Goal: Task Accomplishment & Management: Use online tool/utility

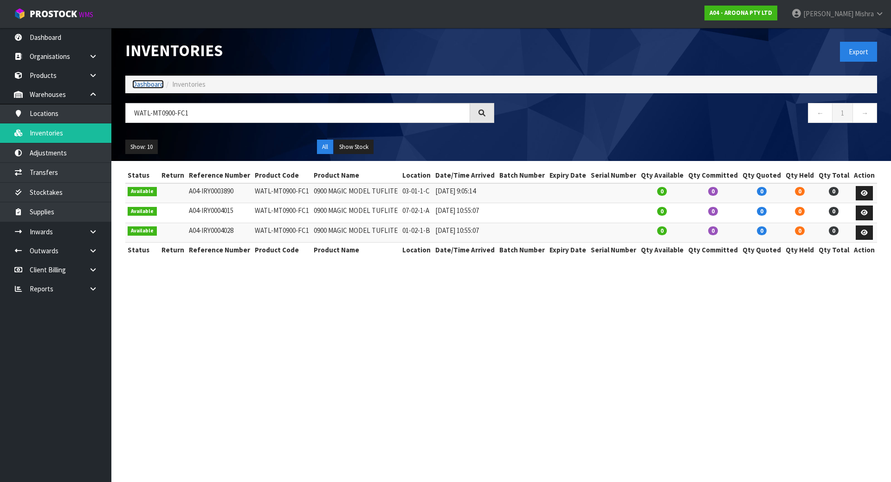
click at [145, 83] on link "Dashboard" at bounding box center [148, 84] width 32 height 9
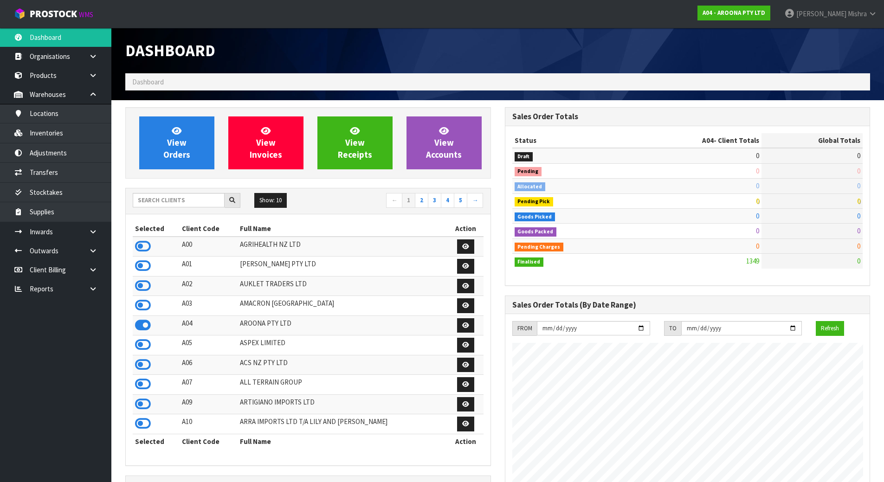
scroll to position [463294, 463482]
click at [177, 204] on input "text" at bounding box center [179, 200] width 92 height 14
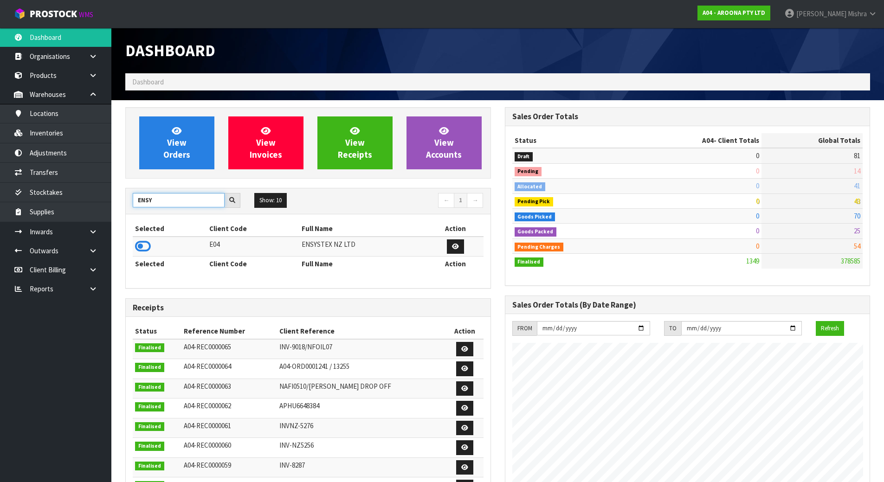
type input "ENSY"
click at [145, 253] on td at bounding box center [170, 247] width 74 height 20
click at [146, 248] on icon at bounding box center [143, 246] width 16 height 14
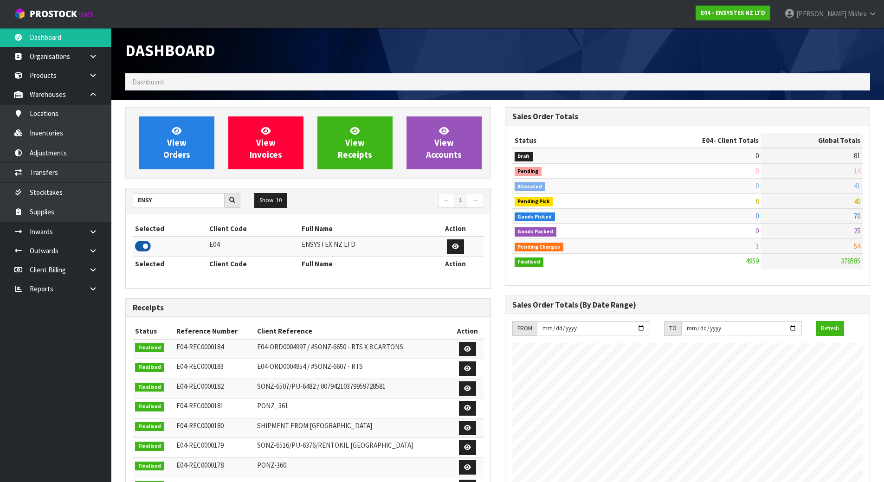
scroll to position [703, 379]
drag, startPoint x: 103, startPoint y: 286, endPoint x: 99, endPoint y: 295, distance: 10.2
click at [103, 285] on link at bounding box center [97, 288] width 30 height 19
click at [73, 308] on link "Client" at bounding box center [55, 307] width 111 height 19
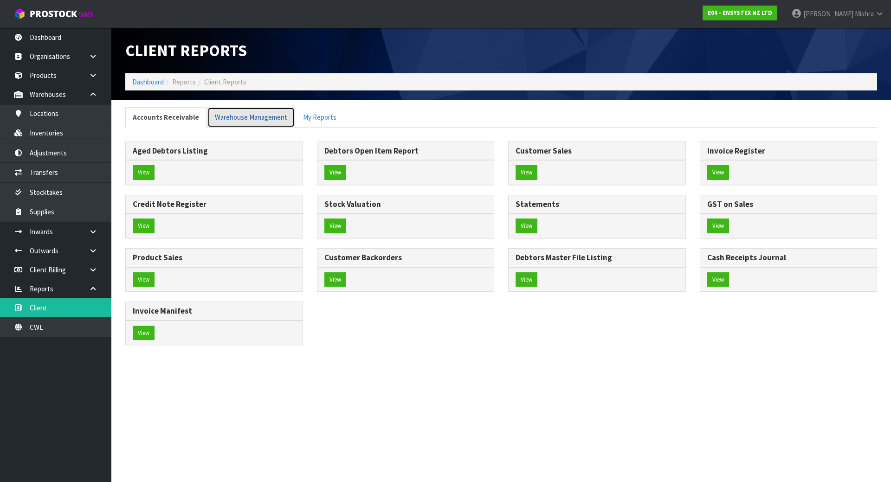
click at [257, 113] on link "Warehouse Management" at bounding box center [250, 117] width 87 height 20
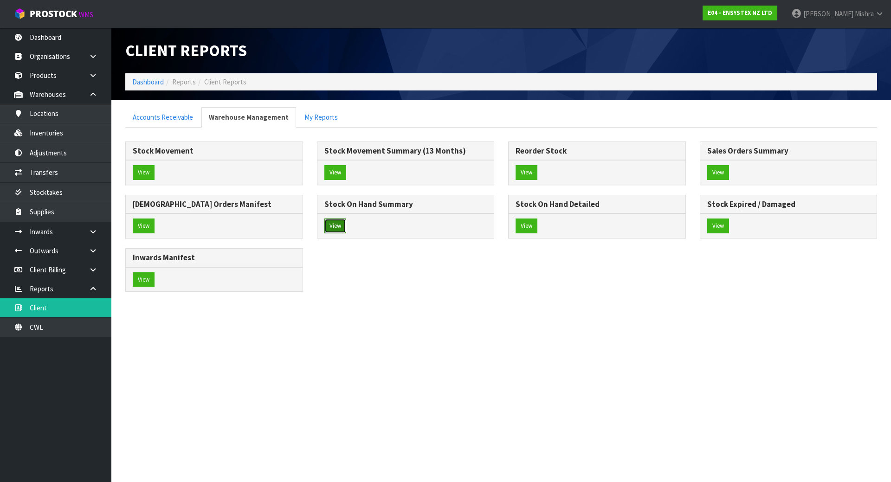
click at [334, 224] on button "View" at bounding box center [335, 225] width 22 height 15
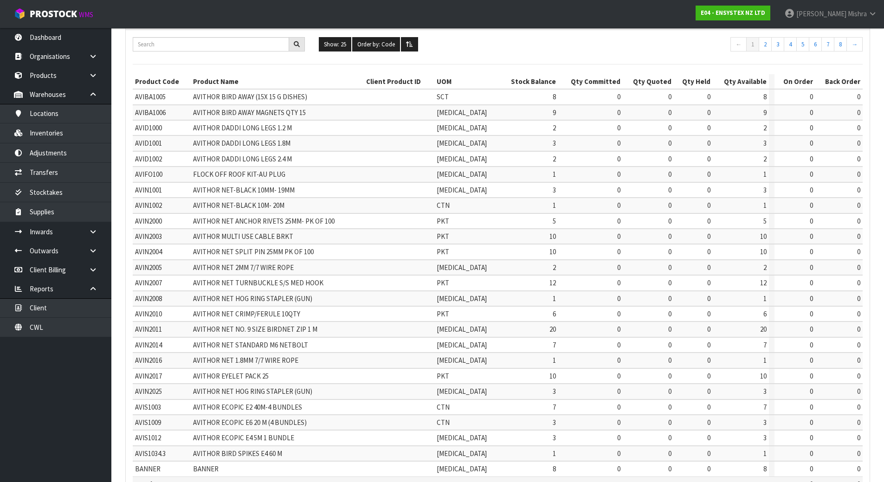
scroll to position [164, 0]
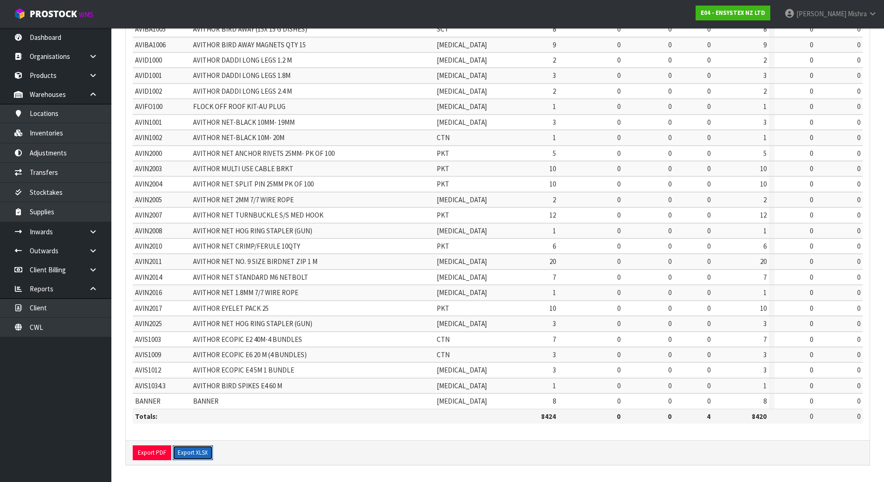
click at [196, 451] on button "Export XLSX" at bounding box center [193, 452] width 40 height 15
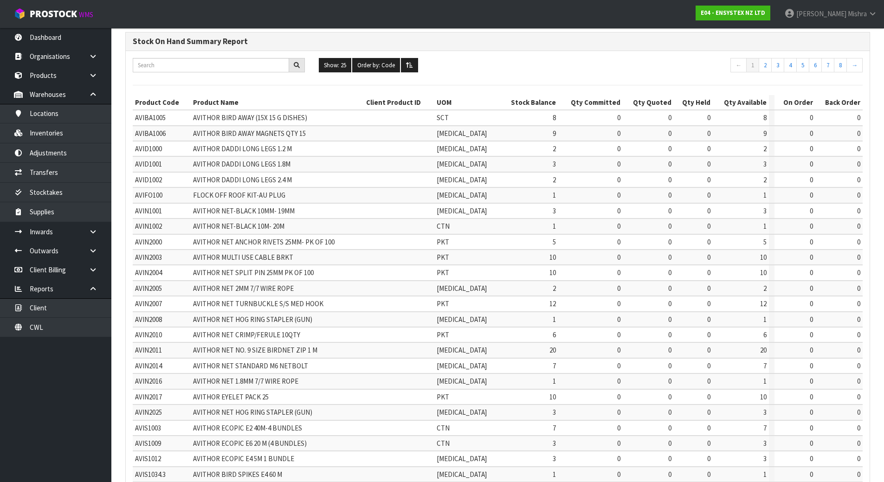
scroll to position [0, 0]
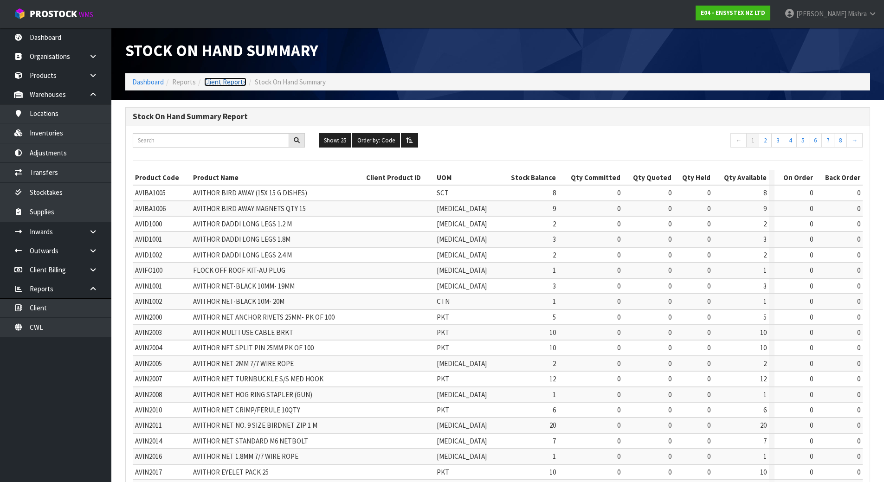
click at [234, 78] on link "Client Reports" at bounding box center [225, 81] width 42 height 9
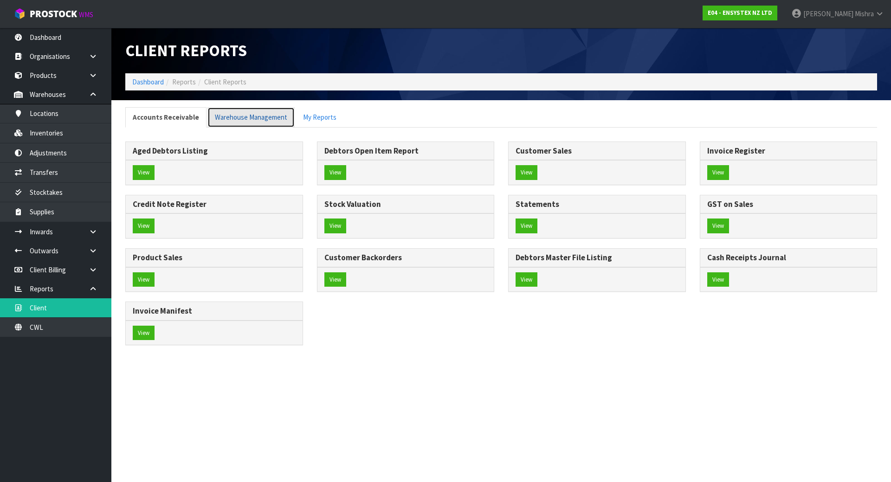
click at [237, 120] on link "Warehouse Management" at bounding box center [250, 117] width 87 height 20
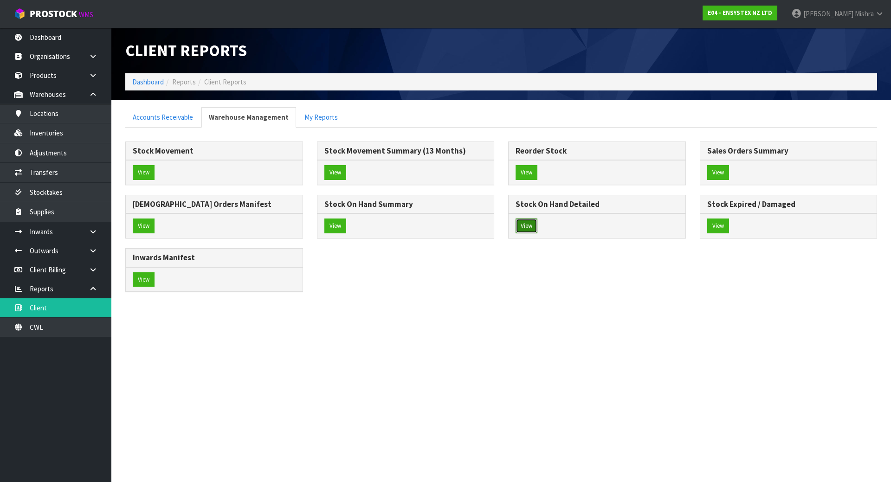
click at [522, 230] on button "View" at bounding box center [526, 225] width 22 height 15
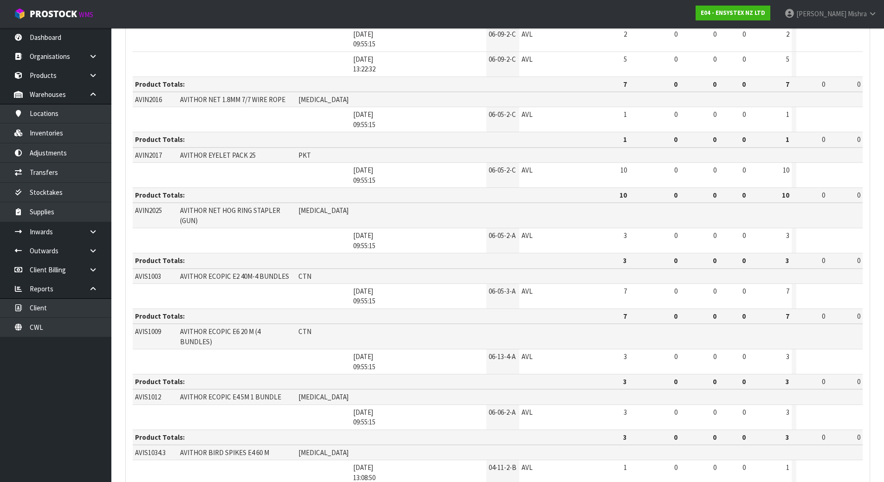
scroll to position [1271, 0]
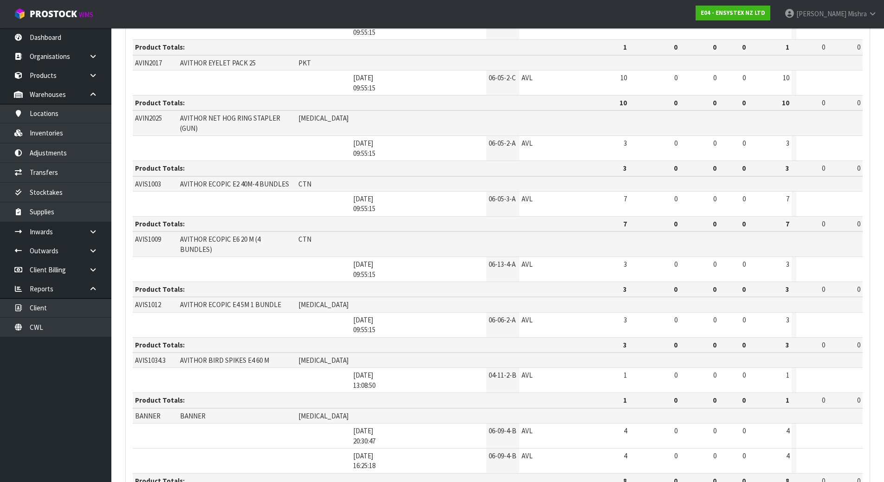
click at [82, 132] on link "Inventories" at bounding box center [55, 132] width 111 height 19
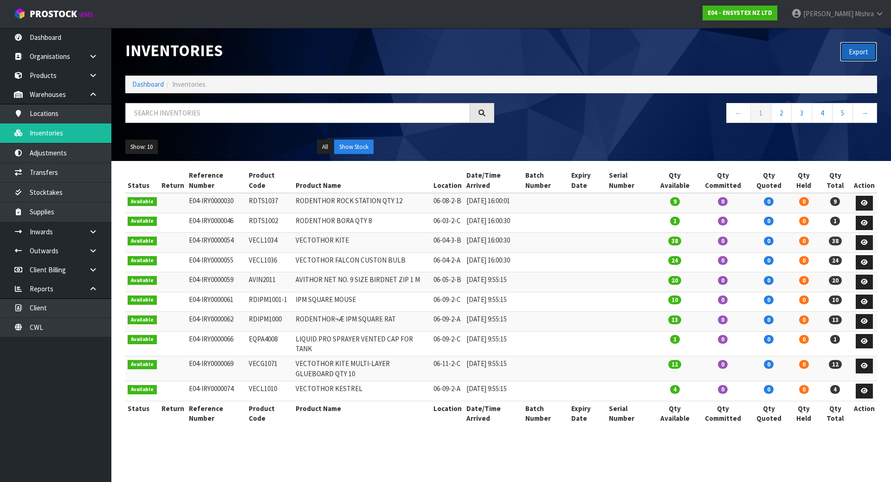
click at [851, 52] on button "Export" at bounding box center [858, 52] width 37 height 20
click at [62, 323] on link "CWL" at bounding box center [55, 327] width 111 height 19
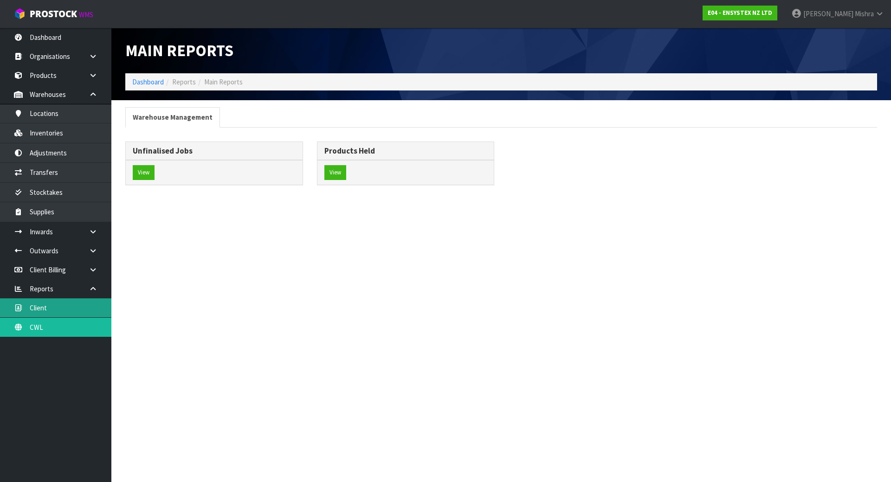
click at [74, 308] on link "Client" at bounding box center [55, 307] width 111 height 19
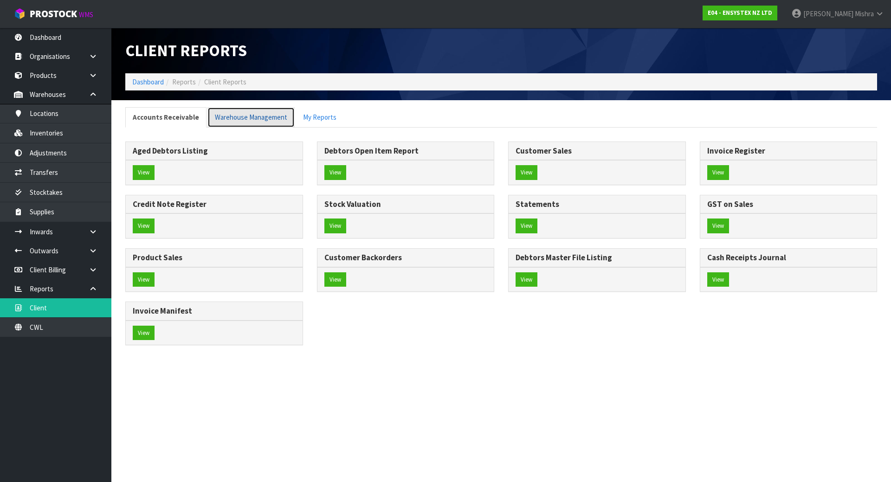
click at [257, 123] on link "Warehouse Management" at bounding box center [250, 117] width 87 height 20
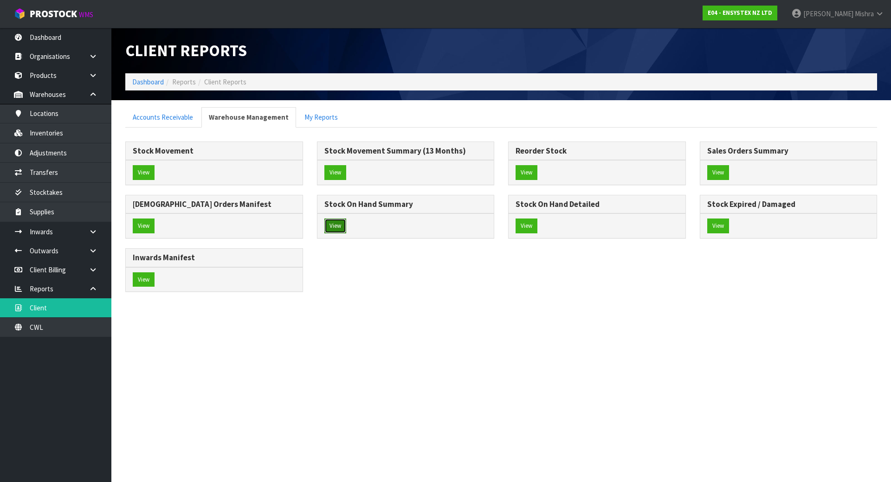
click at [346, 222] on button "View" at bounding box center [335, 225] width 22 height 15
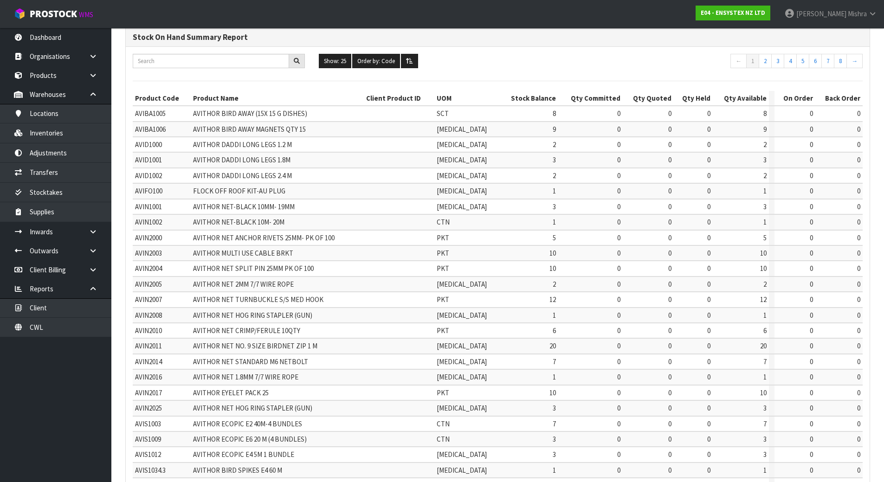
scroll to position [164, 0]
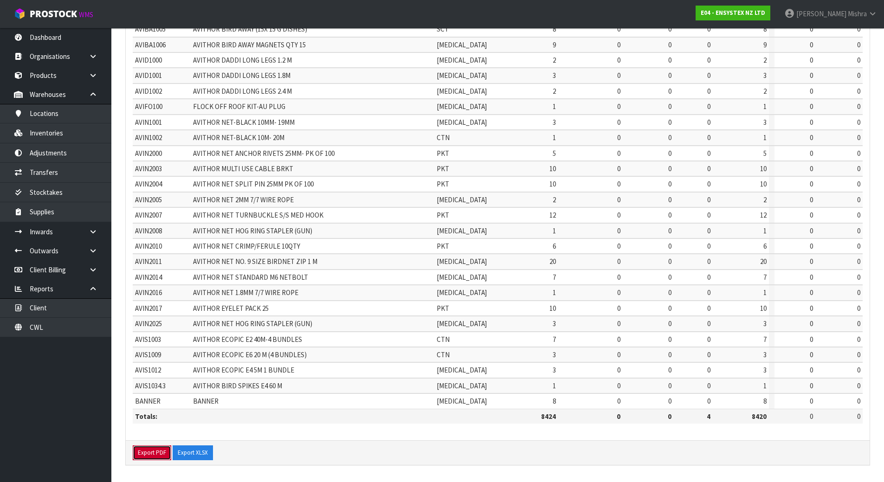
click at [148, 455] on button "Export PDF" at bounding box center [152, 452] width 39 height 15
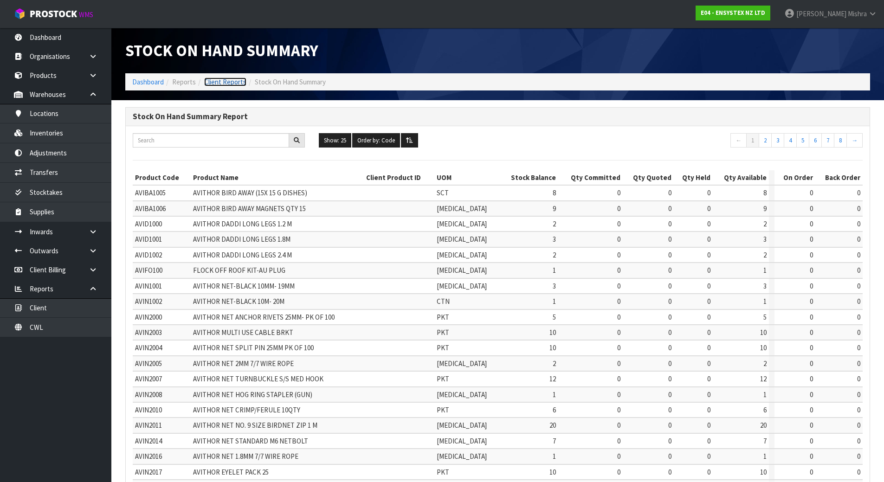
click at [213, 81] on link "Client Reports" at bounding box center [225, 81] width 42 height 9
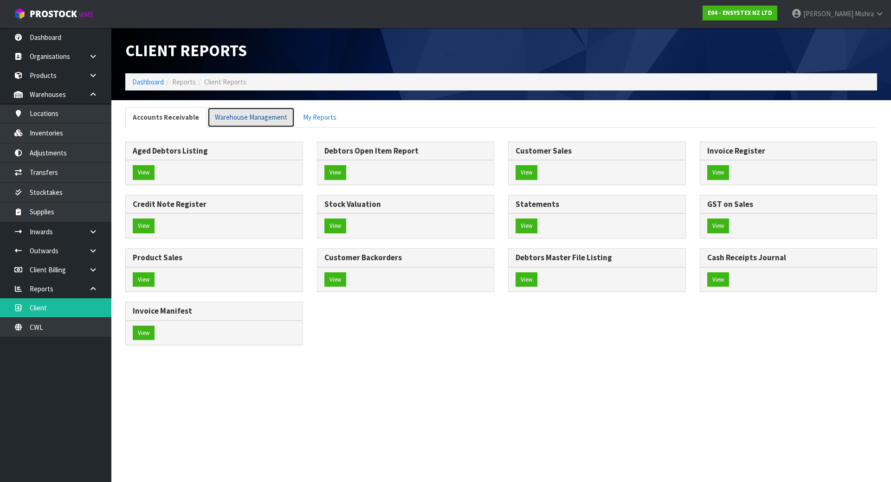
click at [255, 117] on link "Warehouse Management" at bounding box center [250, 117] width 87 height 20
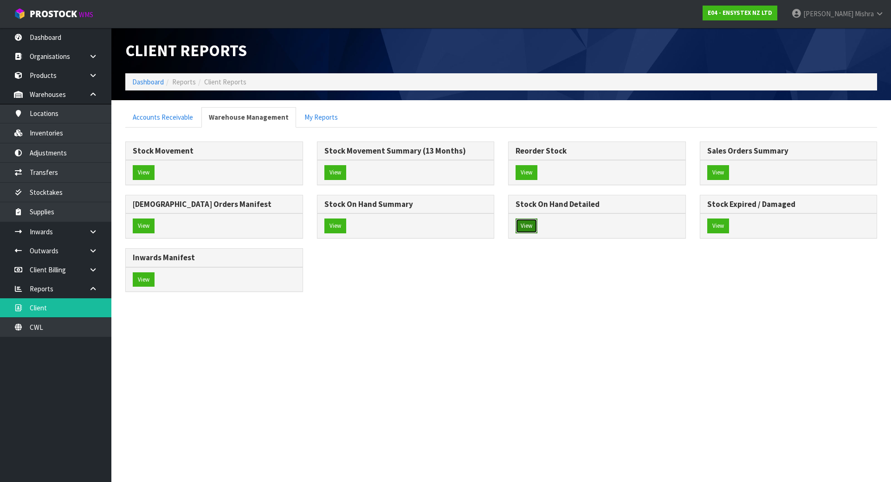
click at [534, 228] on button "View" at bounding box center [526, 225] width 22 height 15
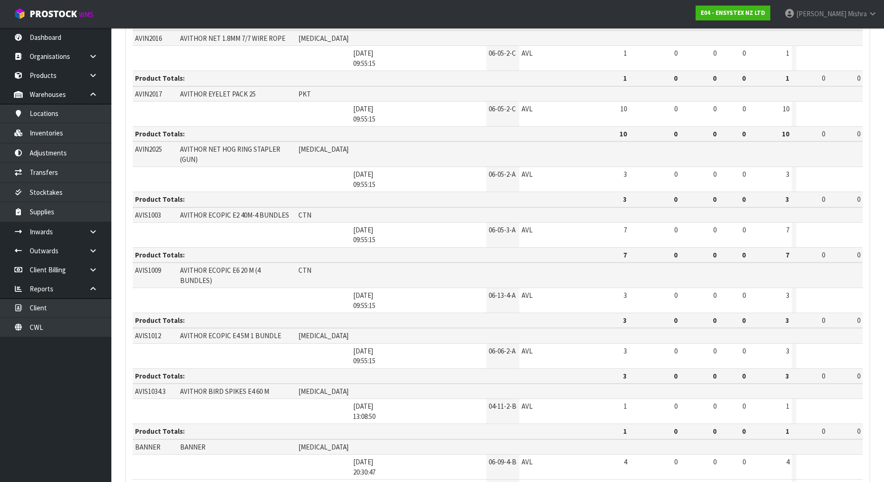
scroll to position [1271, 0]
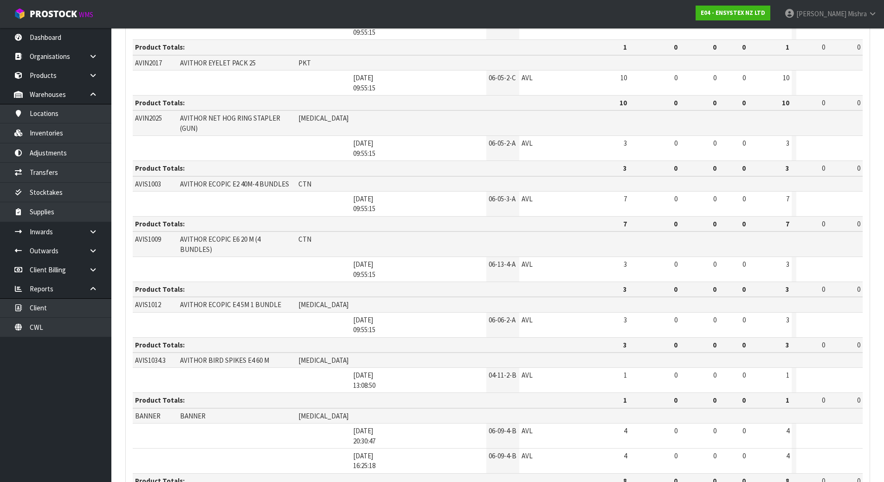
click at [61, 186] on link "Stocktakes" at bounding box center [55, 192] width 111 height 19
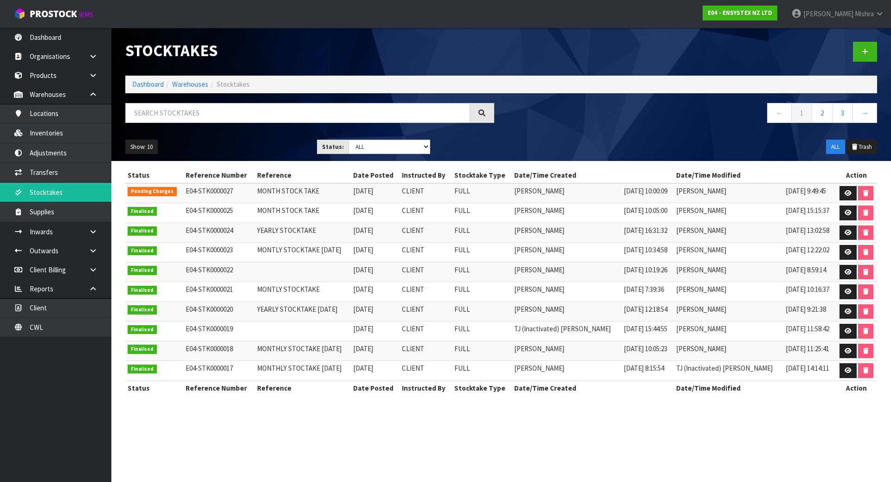
click at [830, 56] on div at bounding box center [692, 52] width 383 height 48
click at [866, 48] on icon at bounding box center [864, 51] width 6 height 7
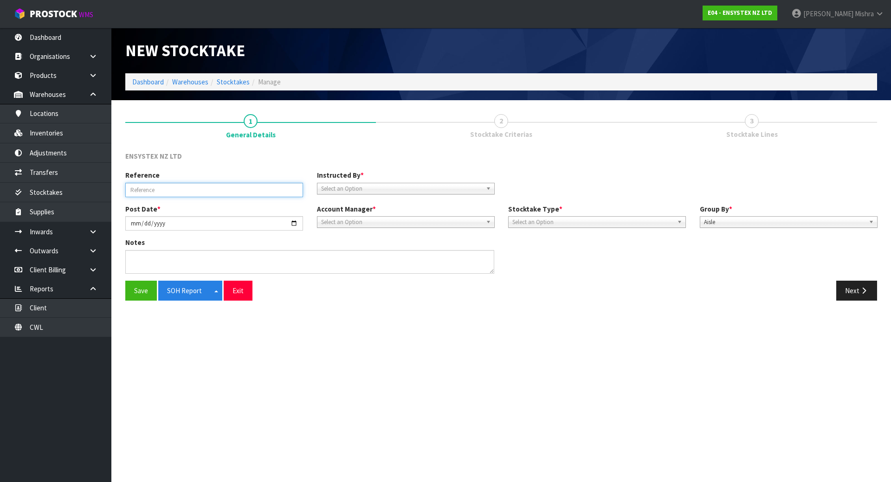
click at [141, 187] on input "text" at bounding box center [214, 190] width 178 height 14
click at [153, 185] on input "MONTH STOCK TAKE" at bounding box center [214, 190] width 178 height 14
click at [149, 188] on input "MONTH STOCK TAKE" at bounding box center [214, 190] width 178 height 14
type input "MONTHLY STOCK TAKE"
click at [361, 191] on span "Select an Option" at bounding box center [401, 188] width 161 height 11
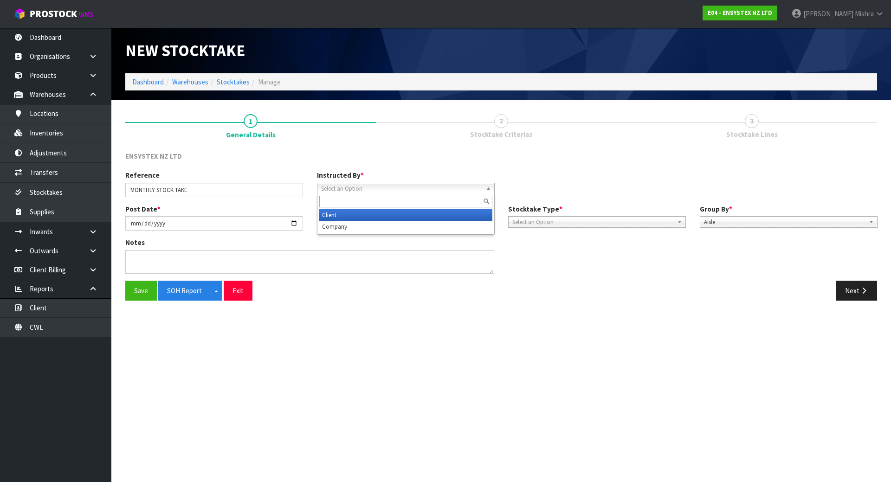
click at [360, 215] on li "Client" at bounding box center [405, 215] width 173 height 12
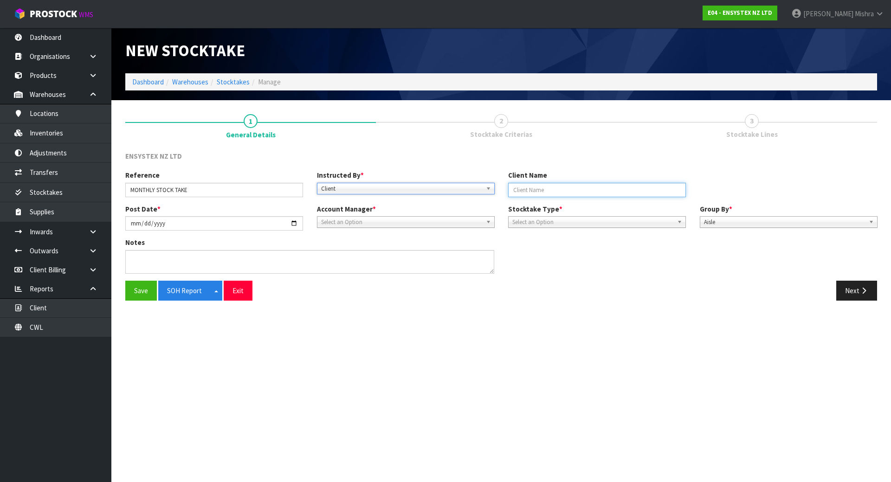
click at [552, 189] on input "text" at bounding box center [597, 190] width 178 height 14
type input "ENSYSTEX STOCKTAKE"
click at [565, 225] on span "Select an Option" at bounding box center [592, 222] width 161 height 11
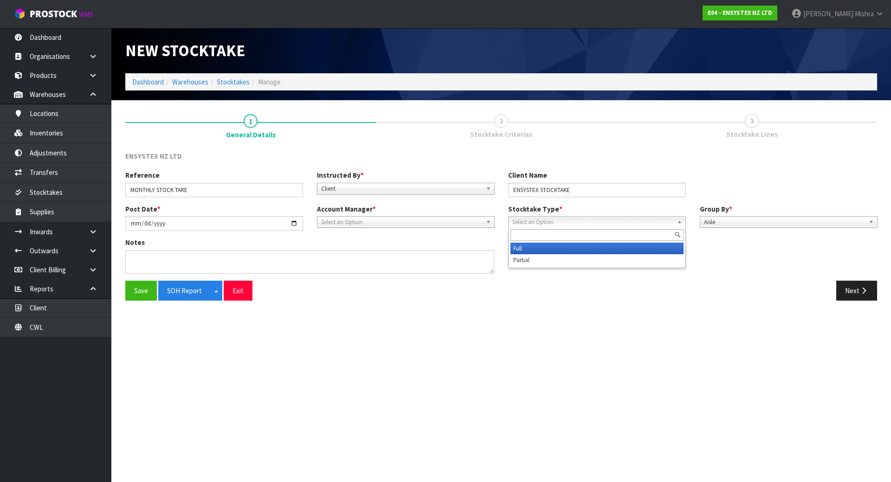
click at [575, 250] on li "Full" at bounding box center [596, 249] width 173 height 12
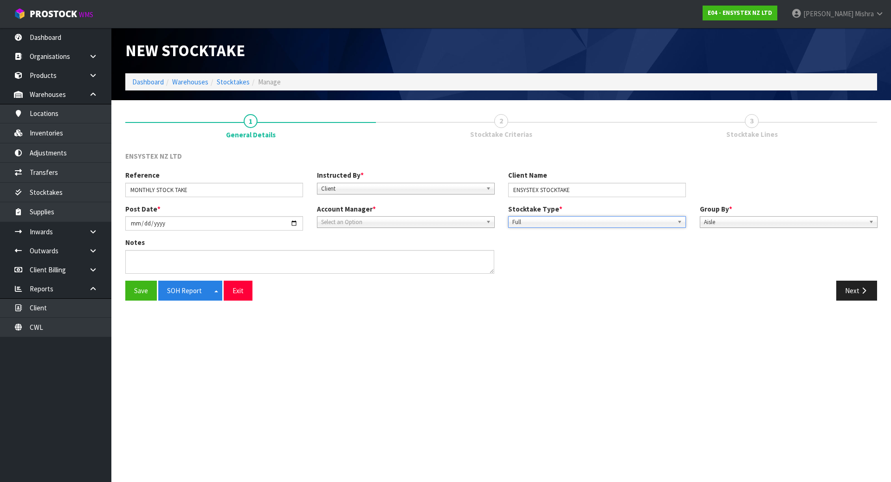
click at [411, 222] on span "Select an Option" at bounding box center [401, 222] width 161 height 11
type input "VIN"
click at [385, 244] on li "Vin eeta Lingam" at bounding box center [405, 249] width 173 height 12
click at [847, 288] on button "Next" at bounding box center [856, 291] width 41 height 20
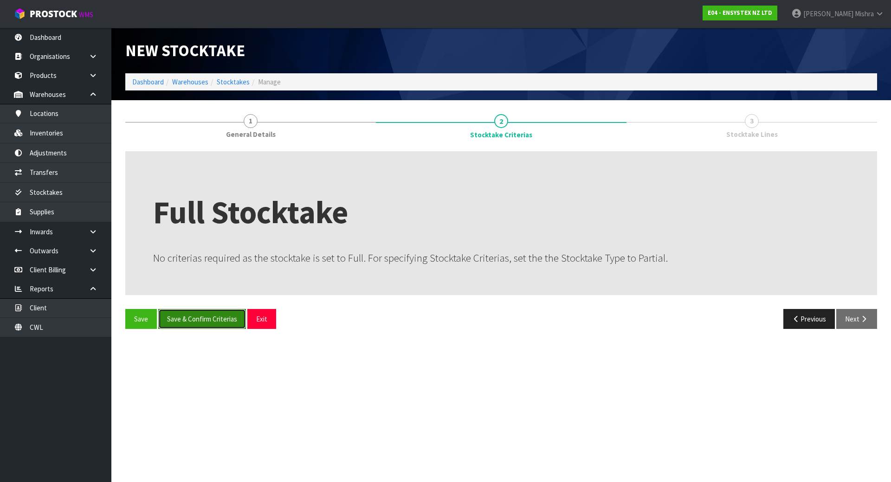
click at [185, 311] on button "Save & Confirm Criterias" at bounding box center [202, 319] width 88 height 20
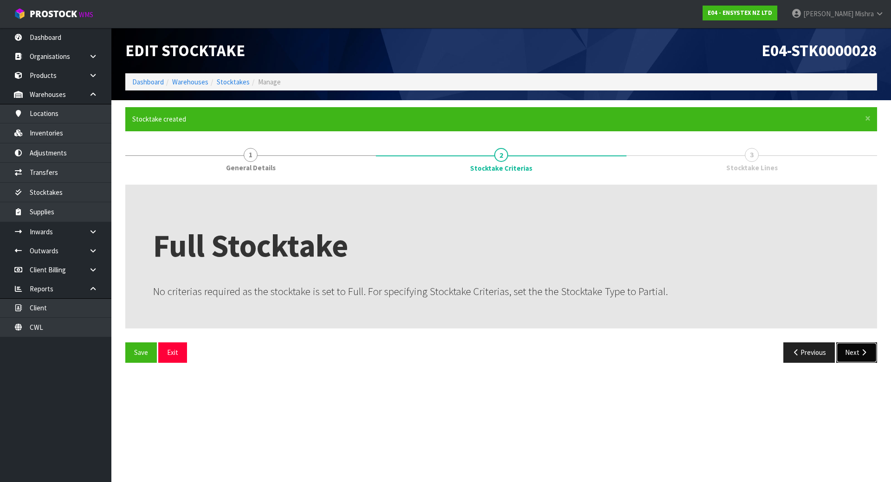
click at [857, 349] on button "Next" at bounding box center [856, 352] width 41 height 20
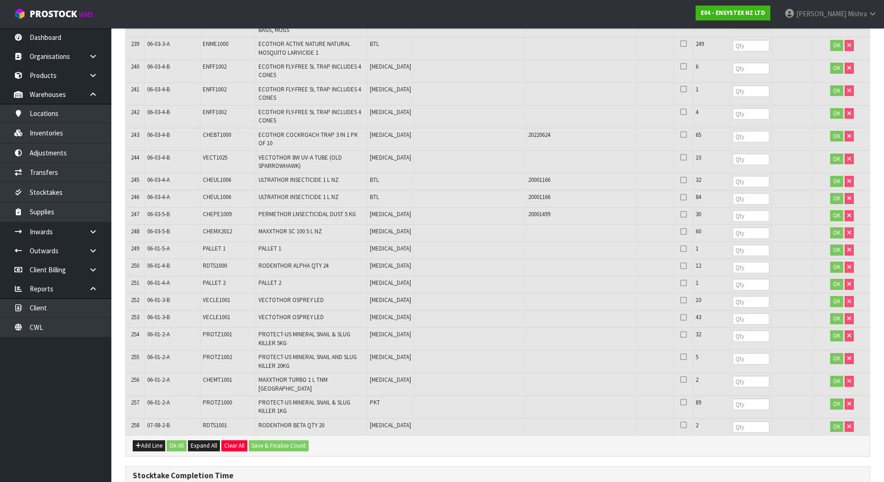
scroll to position [4914, 0]
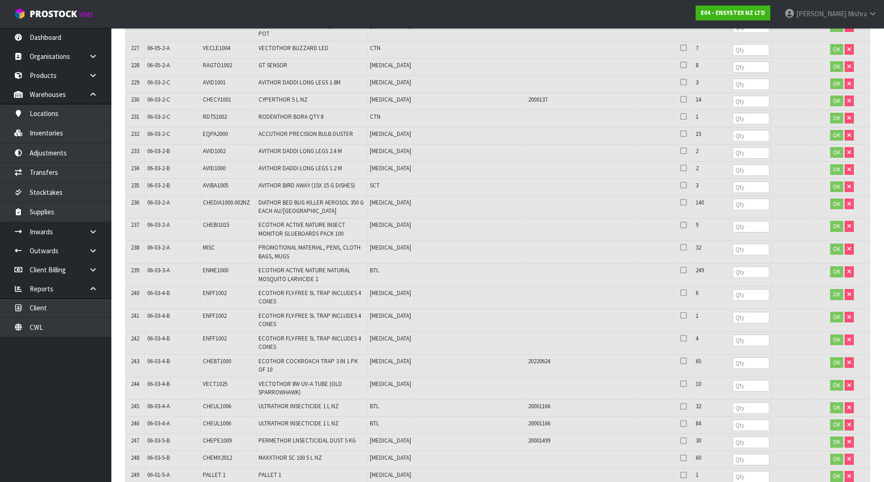
scroll to position [4496, 0]
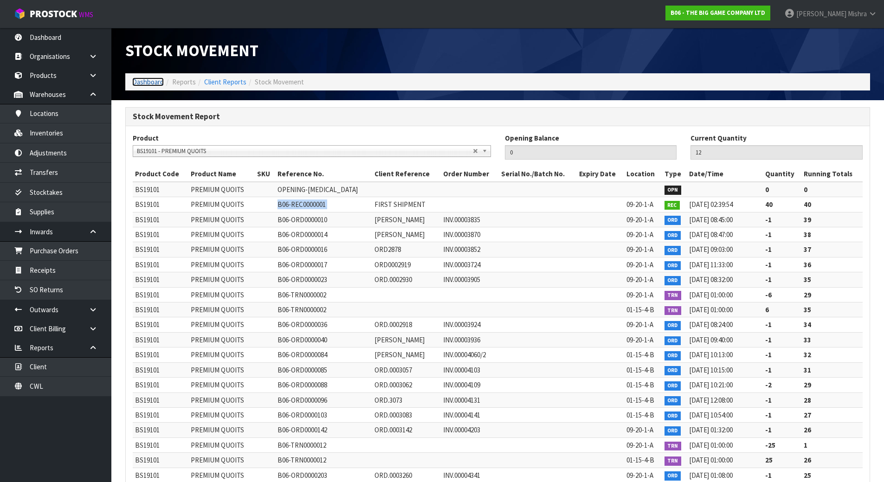
click at [147, 82] on link "Dashboard" at bounding box center [148, 81] width 32 height 9
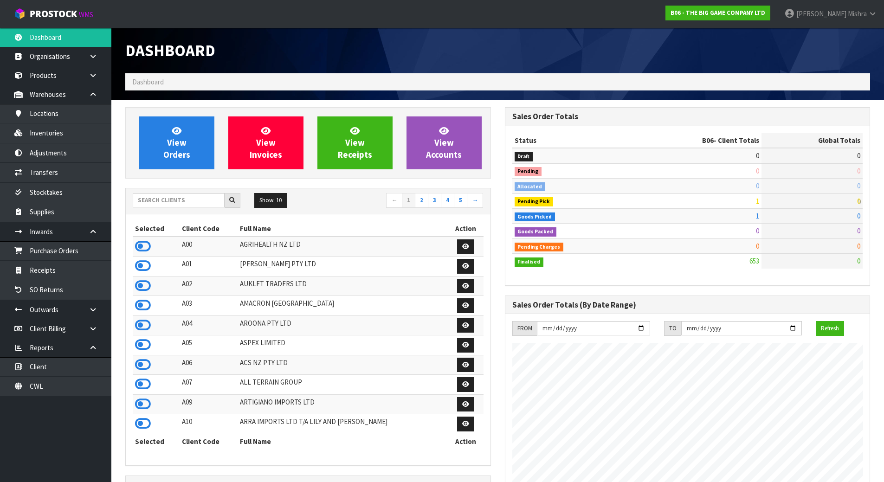
scroll to position [687, 379]
click at [154, 199] on input "text" at bounding box center [179, 200] width 92 height 14
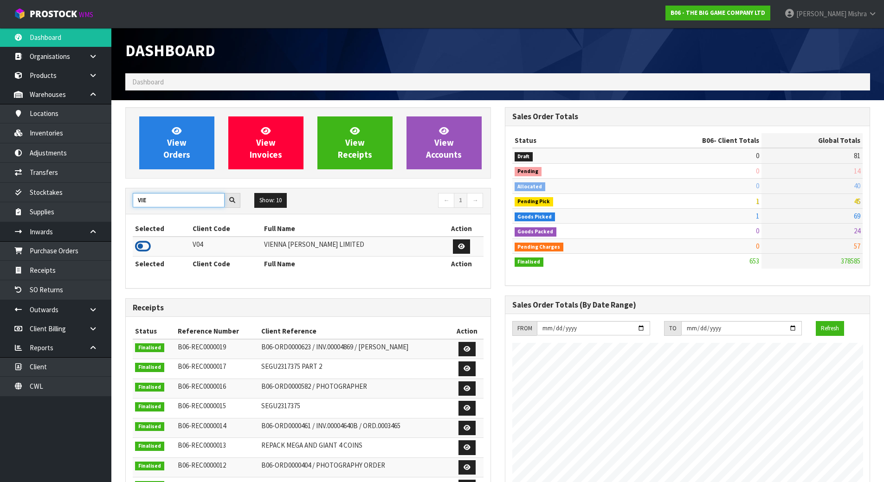
type input "VIE"
drag, startPoint x: 144, startPoint y: 245, endPoint x: 137, endPoint y: 237, distance: 10.2
click at [144, 244] on icon at bounding box center [143, 246] width 16 height 14
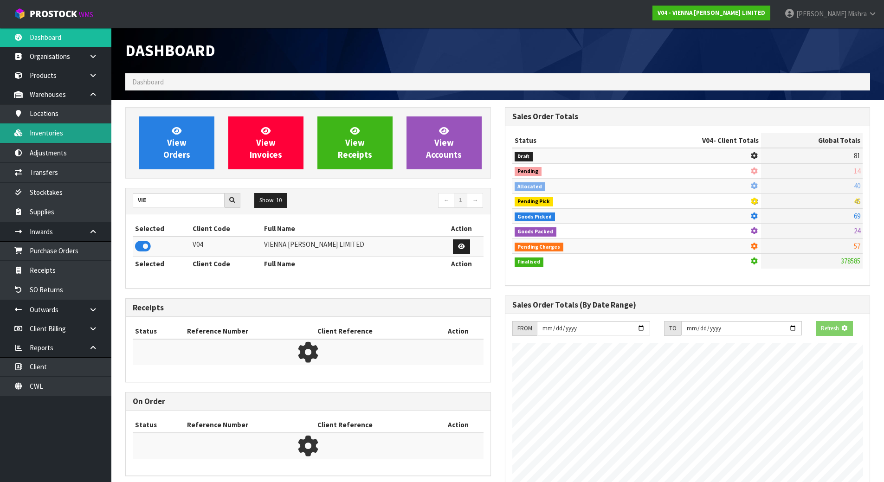
scroll to position [733, 379]
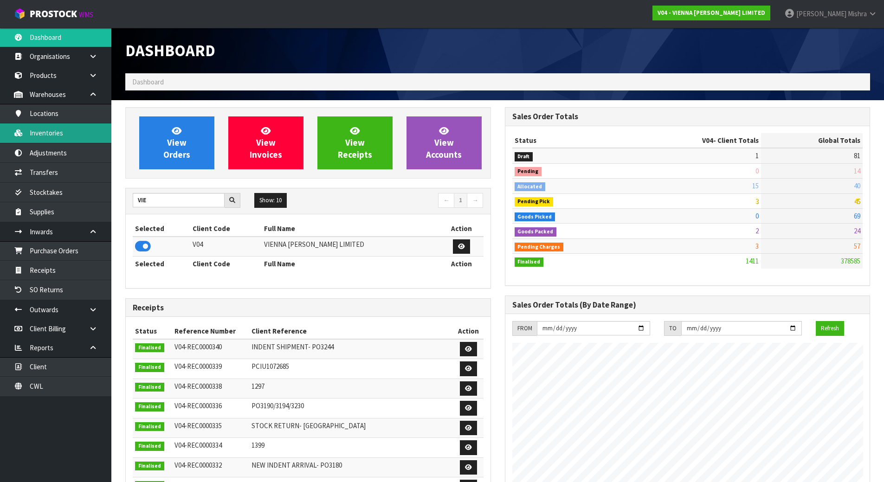
click at [75, 130] on link "Inventories" at bounding box center [55, 132] width 111 height 19
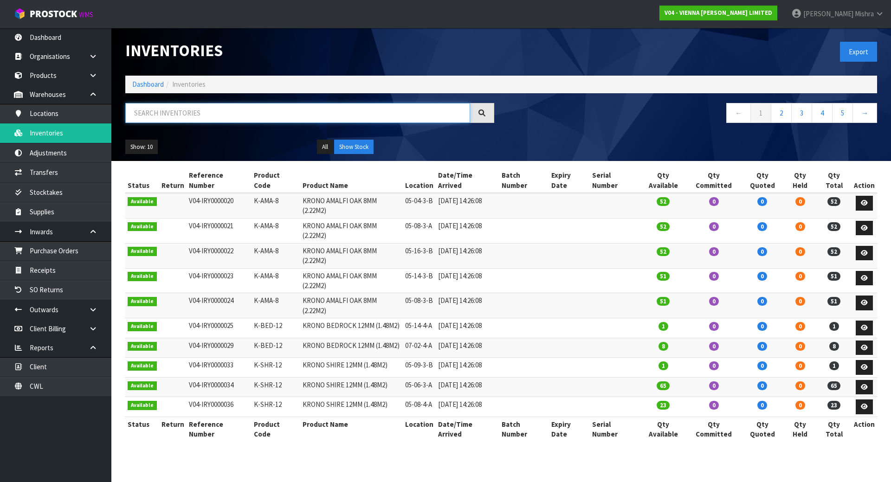
click at [251, 114] on input "text" at bounding box center [297, 113] width 345 height 20
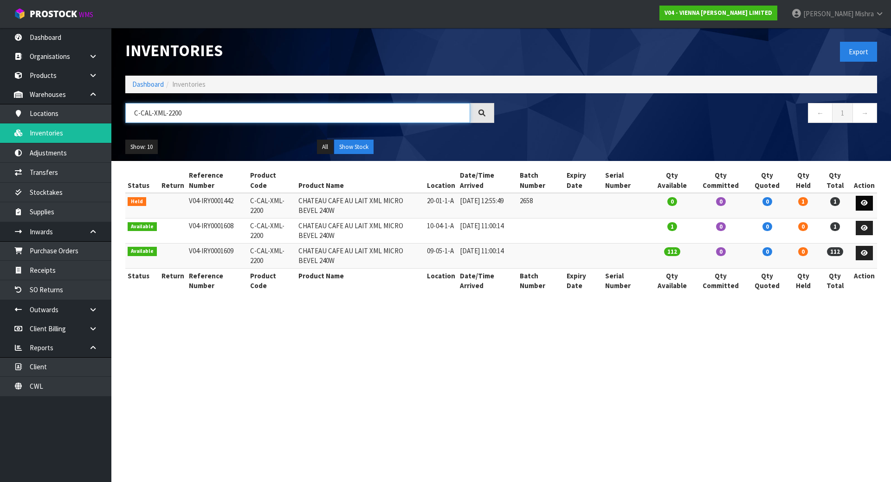
type input "C-CAL-XML-2200"
click at [871, 202] on link at bounding box center [863, 203] width 17 height 15
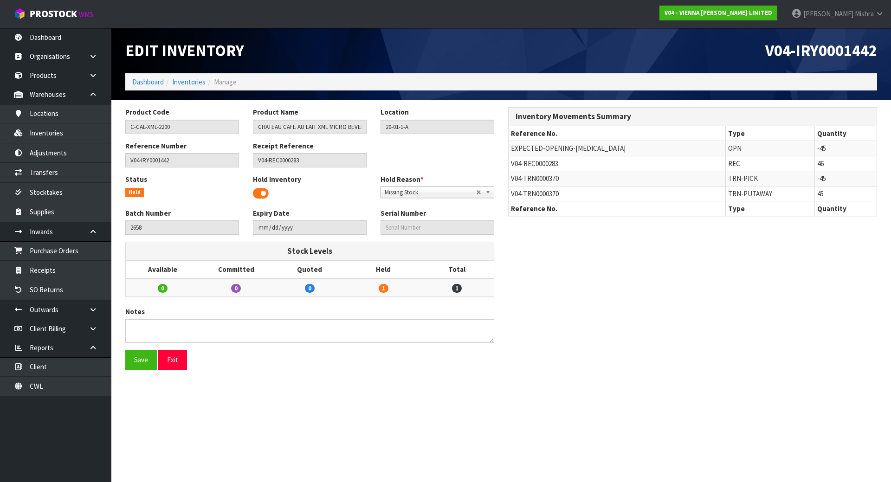
click at [540, 166] on span "V04-REC0000283" at bounding box center [534, 163] width 47 height 9
copy tr "V04-REC0000283"
click at [55, 268] on link "Receipts" at bounding box center [55, 270] width 111 height 19
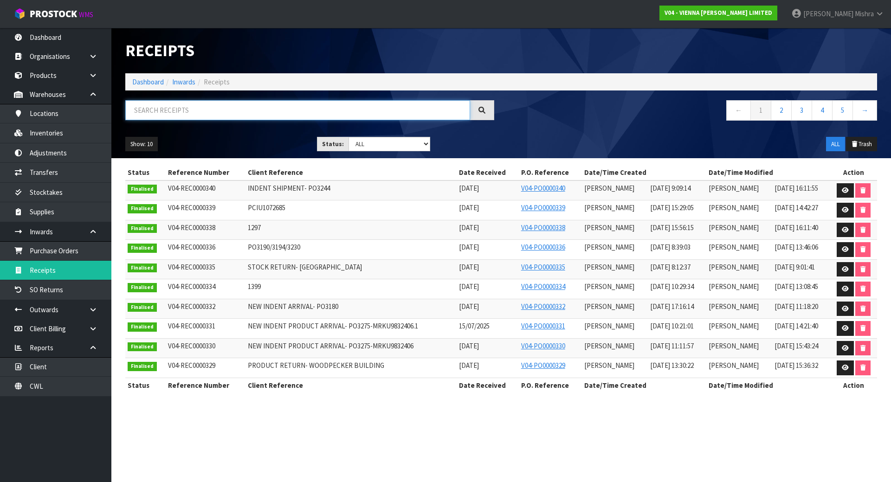
click at [356, 105] on input "text" at bounding box center [297, 110] width 345 height 20
paste input "V04-REC0000283"
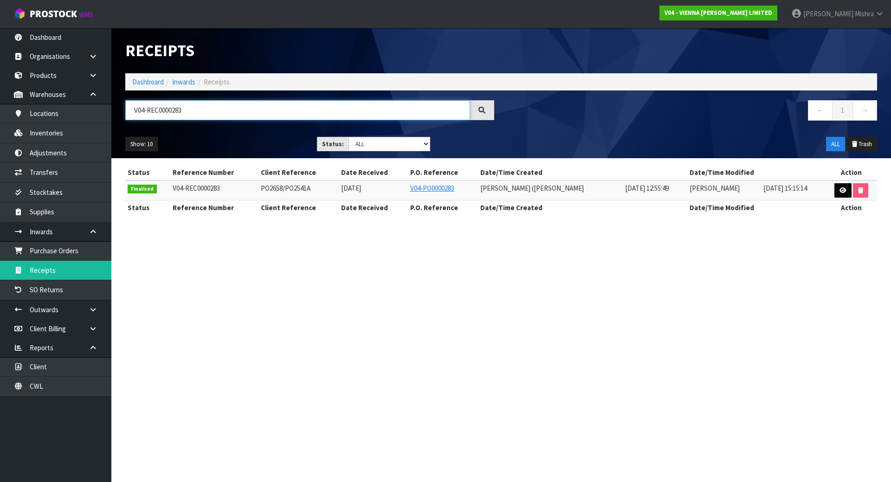
type input "V04-REC0000283"
click at [842, 195] on link at bounding box center [842, 190] width 17 height 15
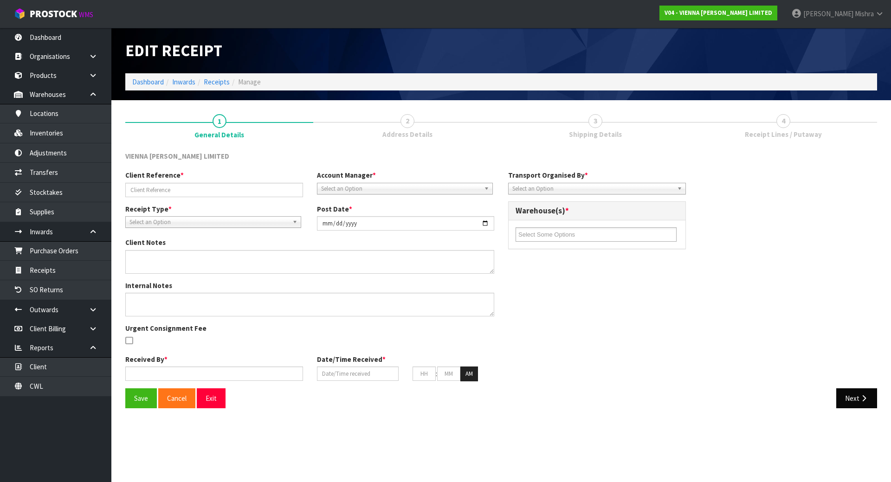
type input "PO2658/PO2541A"
type input "2025-01-07"
type input "Navneet Singh"
type input "02/01/2025"
type input "12"
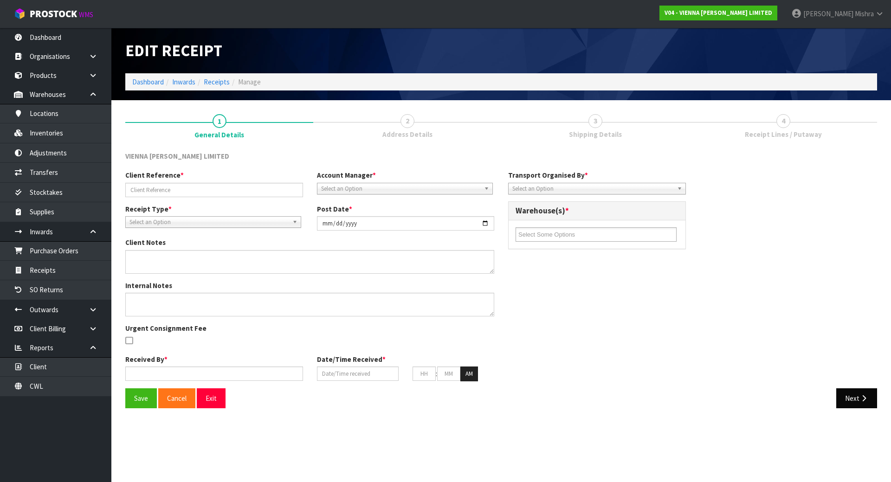
type input "55"
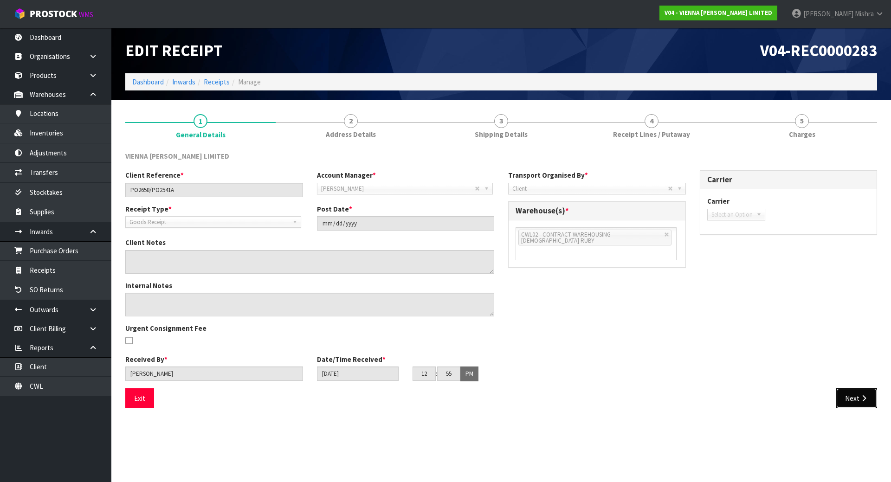
click at [855, 398] on button "Next" at bounding box center [856, 398] width 41 height 20
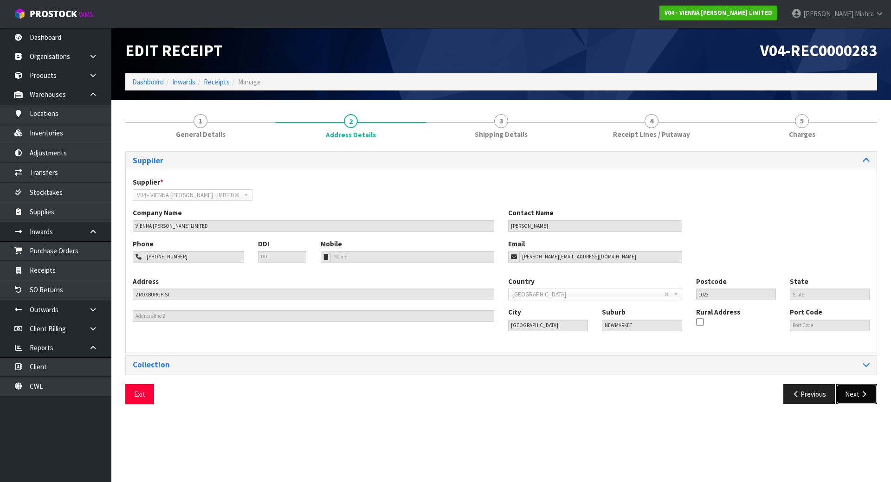
click at [852, 389] on button "Next" at bounding box center [856, 394] width 41 height 20
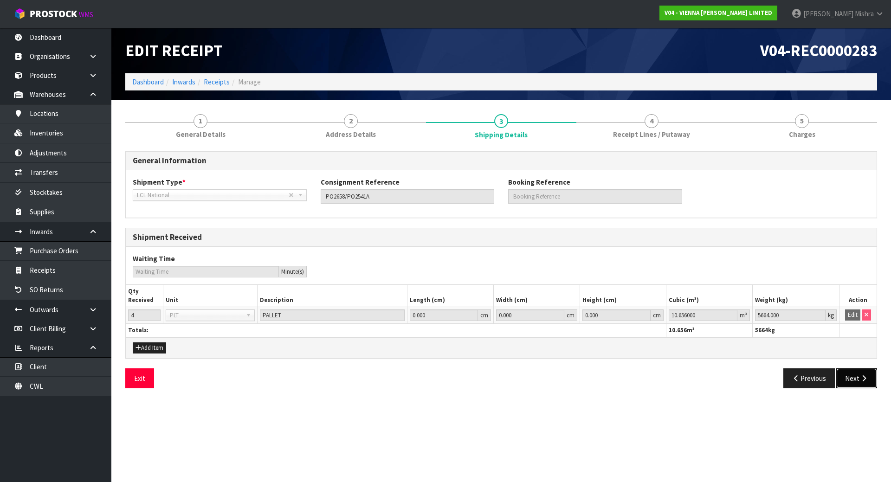
click at [871, 385] on button "Next" at bounding box center [856, 378] width 41 height 20
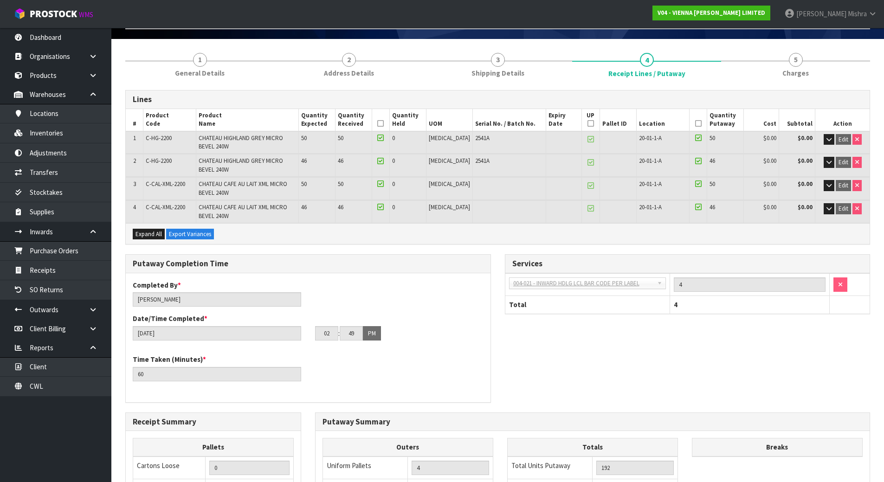
scroll to position [46, 0]
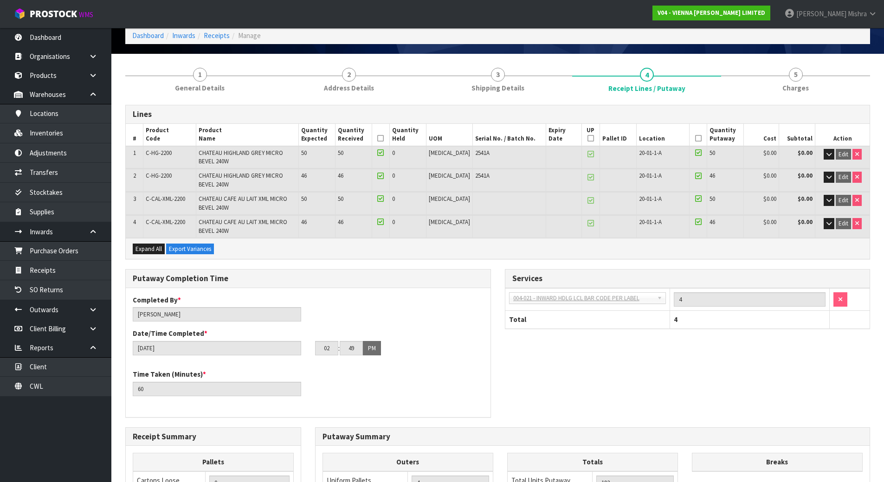
click at [171, 196] on span "C-CAL-XML-2200" at bounding box center [165, 199] width 39 height 8
copy tr "C-CAL-XML-2200"
click at [46, 140] on link "Inventories" at bounding box center [55, 132] width 111 height 19
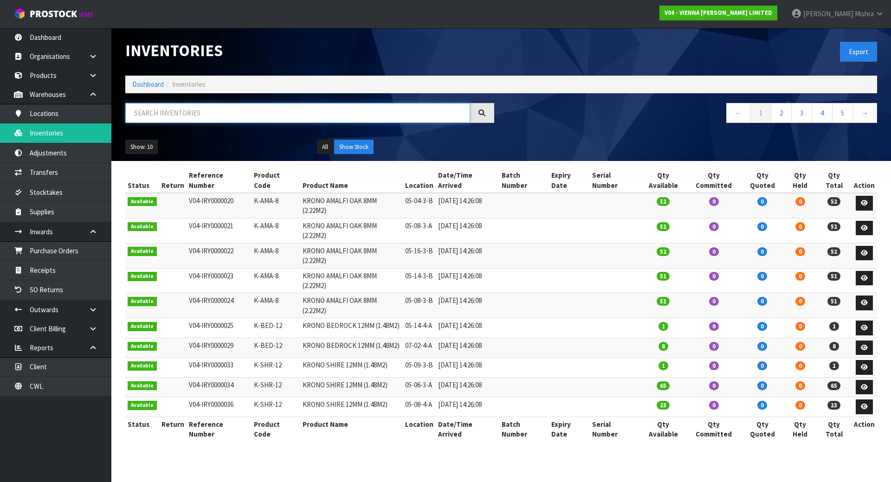
click at [215, 111] on input "text" at bounding box center [297, 113] width 345 height 20
paste input "C-CAL-XML-2200"
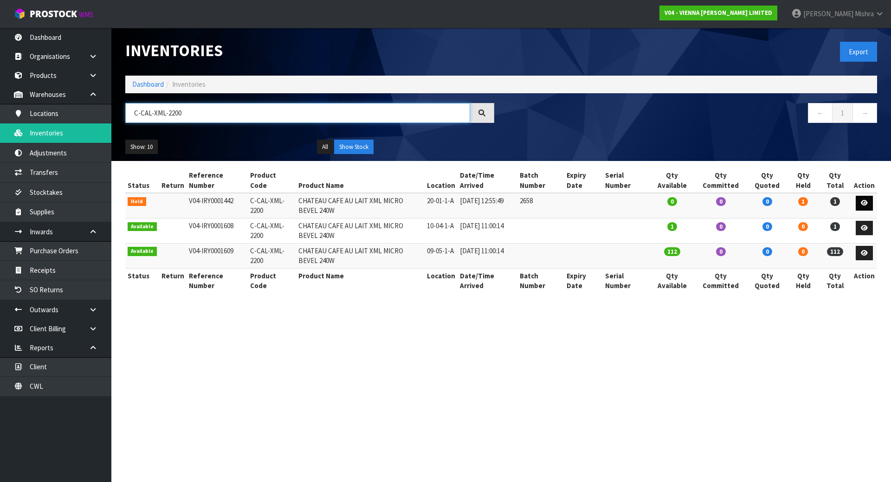
type input "C-CAL-XML-2200"
click at [868, 201] on link at bounding box center [863, 203] width 17 height 15
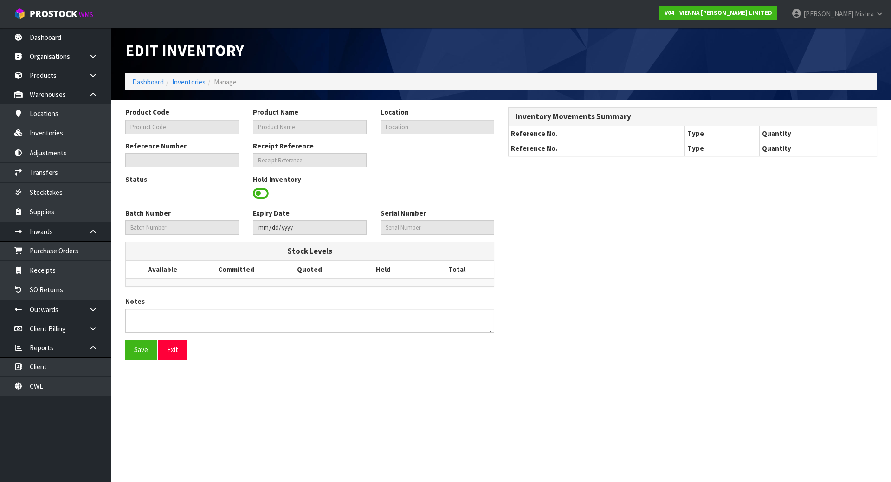
type input "C-CAL-XML-2200"
type input "CHATEAU CAFE AU LAIT XML MICRO BEVEL 240W"
type input "20-01-1-A"
type input "V04-IRY0001442"
type input "V04-REC0000283"
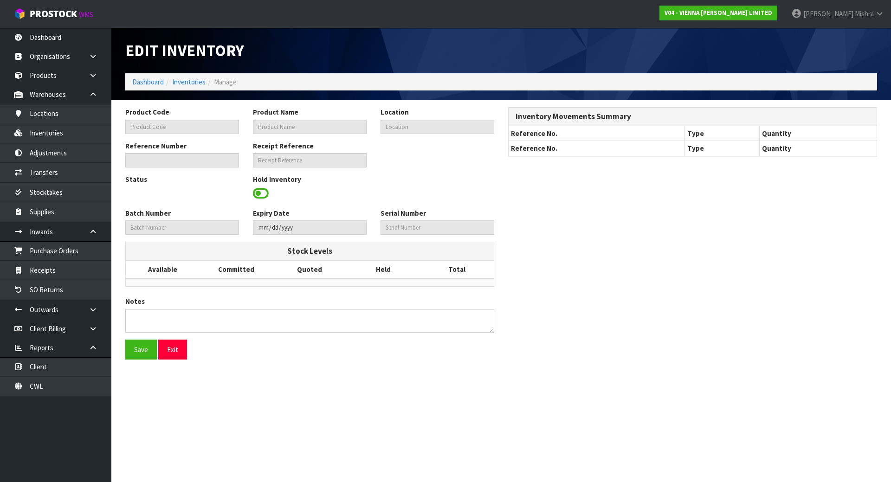
type input "2658"
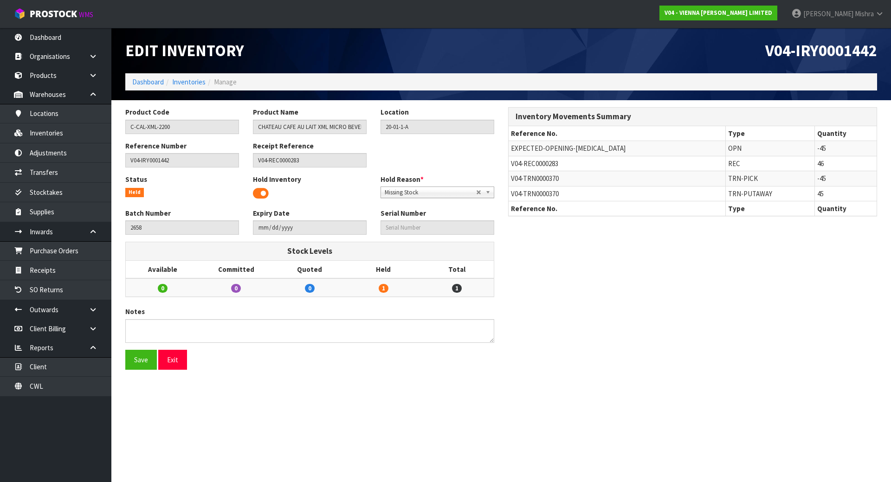
click at [522, 177] on span "V04-TRN0000370" at bounding box center [535, 178] width 48 height 9
copy tr "V04-TRN0000370"
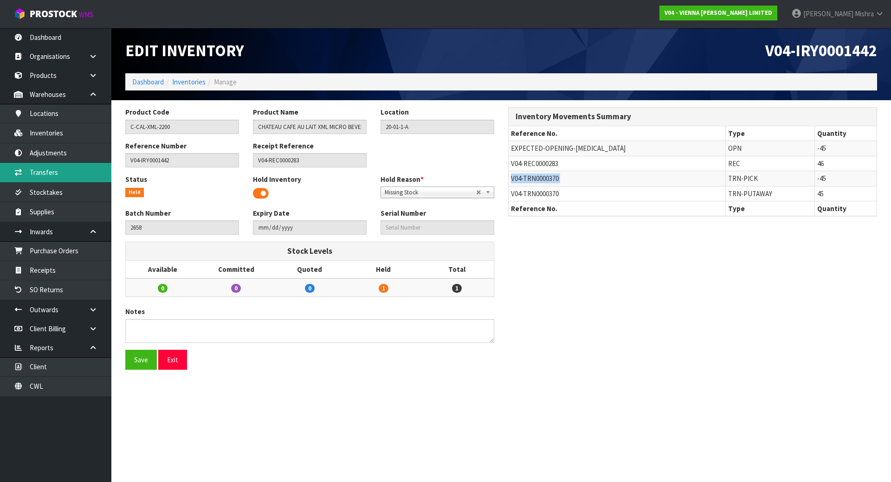
click at [18, 167] on link "Transfers" at bounding box center [55, 172] width 111 height 19
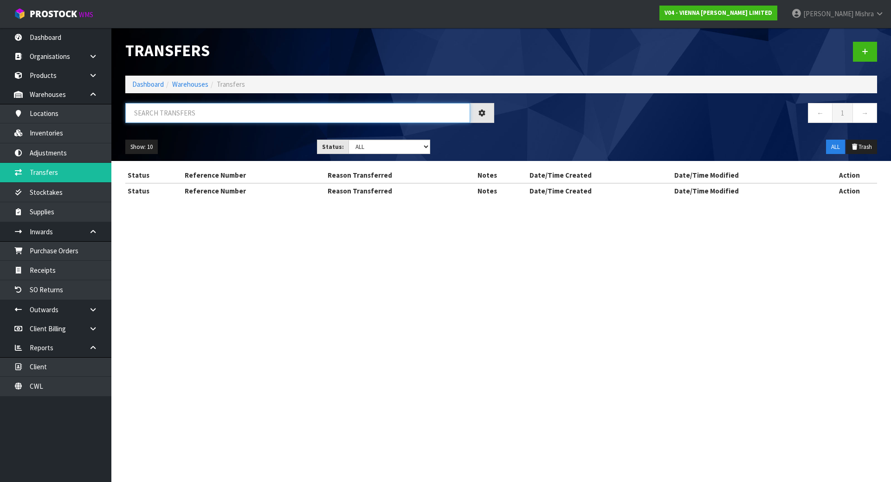
click at [298, 115] on input "text" at bounding box center [297, 113] width 345 height 20
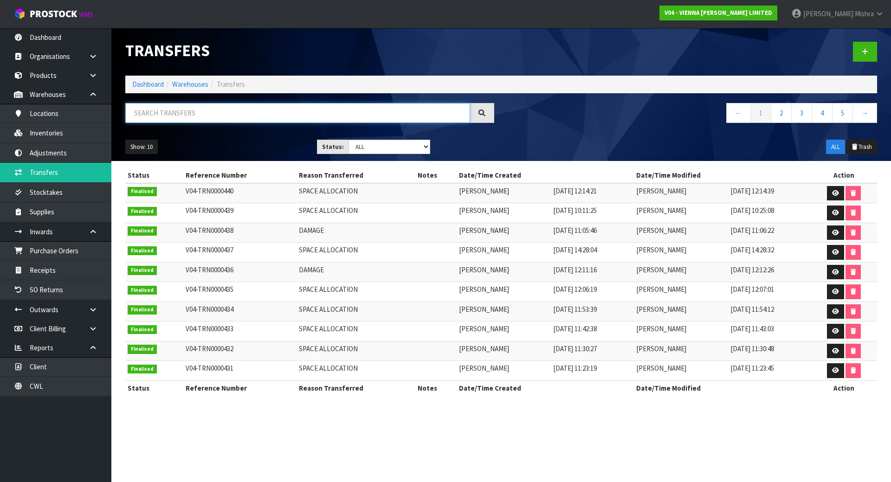
paste input "V04-TRN0000370"
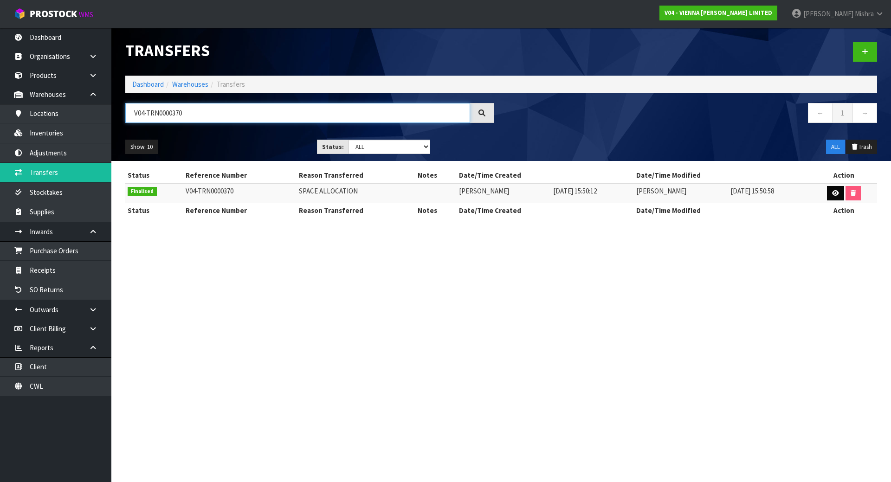
type input "V04-TRN0000370"
click at [835, 194] on icon at bounding box center [835, 193] width 7 height 6
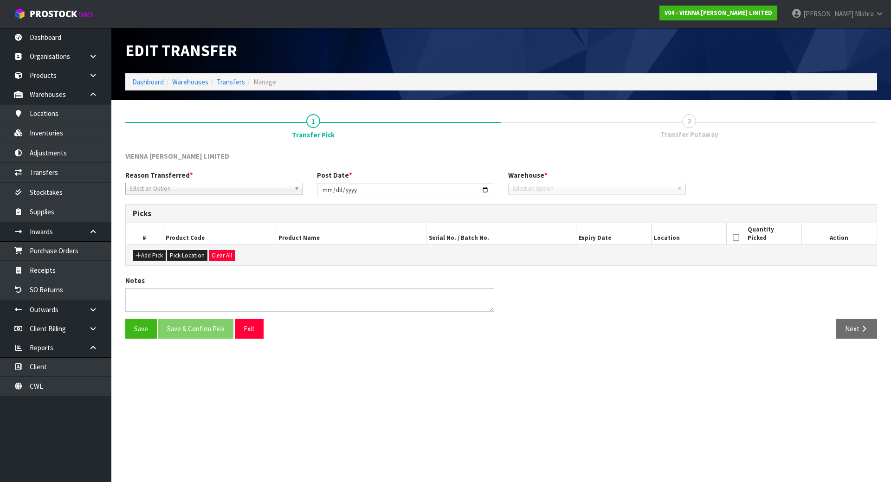
type input "2025-05-05"
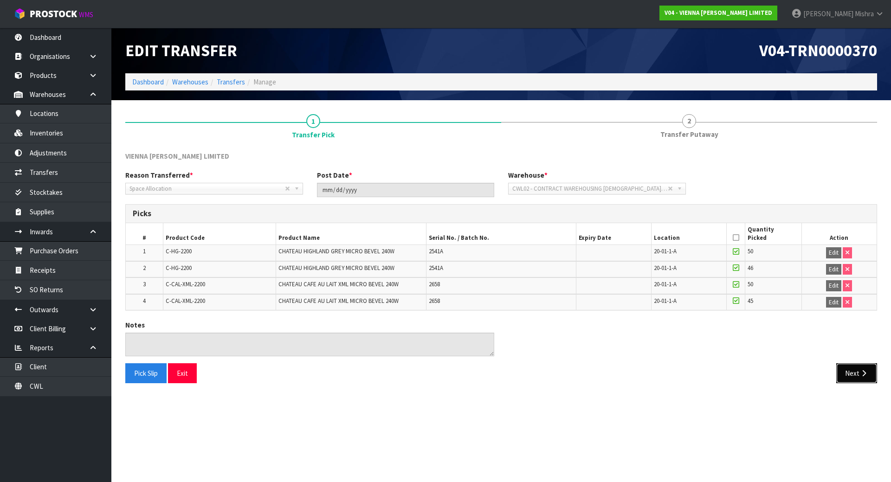
click at [845, 377] on button "Next" at bounding box center [856, 373] width 41 height 20
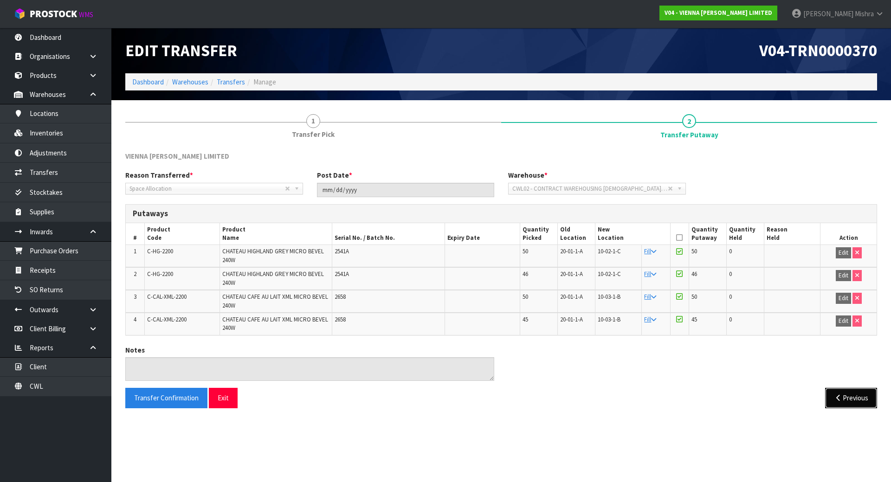
click at [850, 401] on button "Previous" at bounding box center [851, 398] width 52 height 20
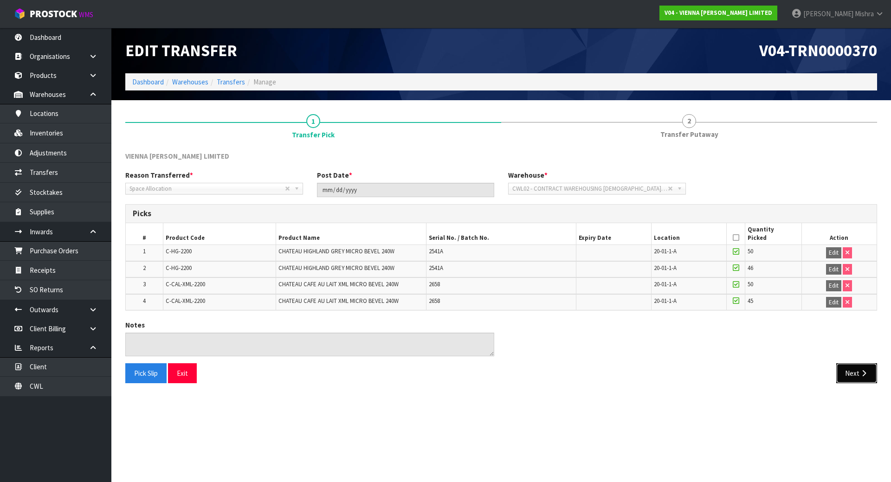
click at [859, 370] on button "Next" at bounding box center [856, 373] width 41 height 20
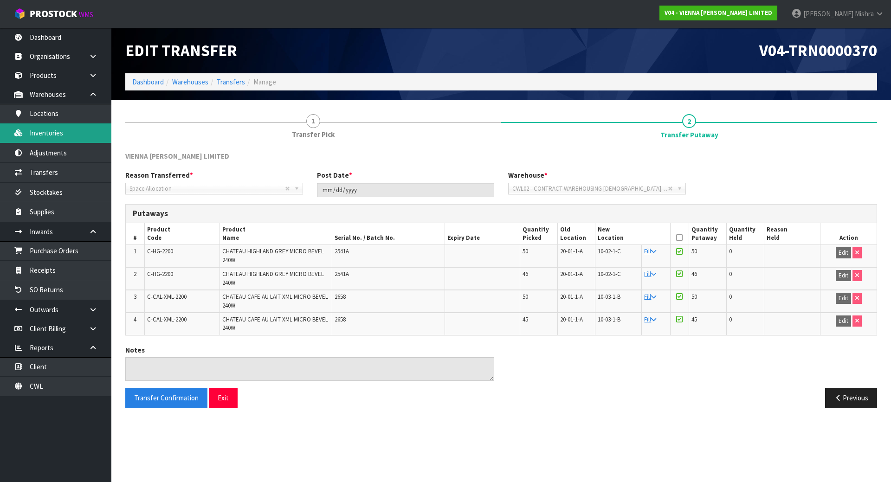
click at [75, 137] on link "Inventories" at bounding box center [55, 132] width 111 height 19
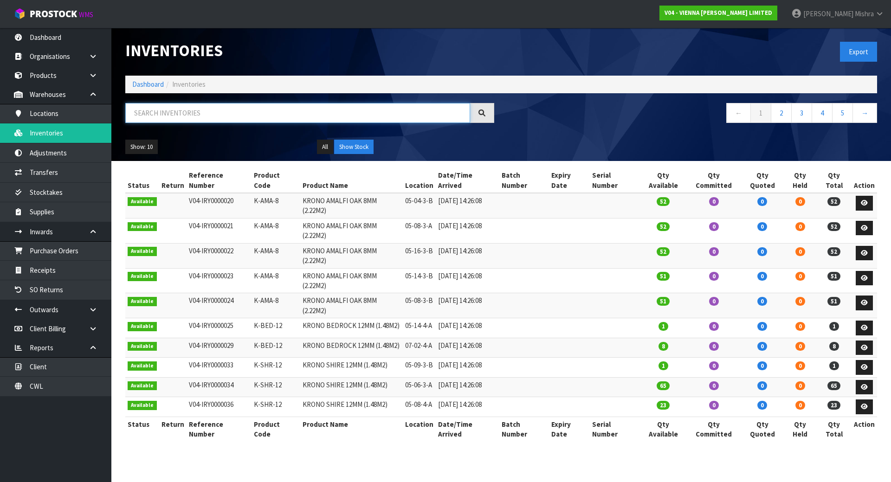
click at [257, 115] on input "text" at bounding box center [297, 113] width 345 height 20
click at [256, 107] on input "text" at bounding box center [297, 113] width 345 height 20
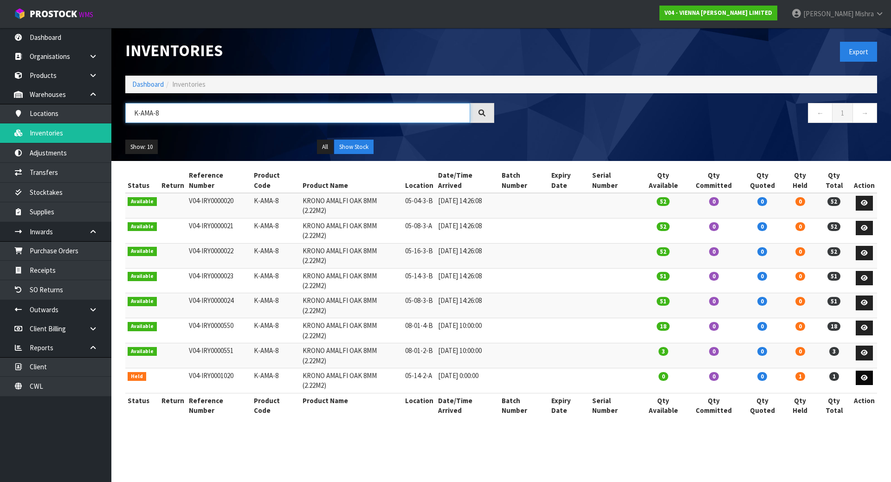
type input "K-AMA-8"
click at [860, 371] on link at bounding box center [863, 378] width 17 height 15
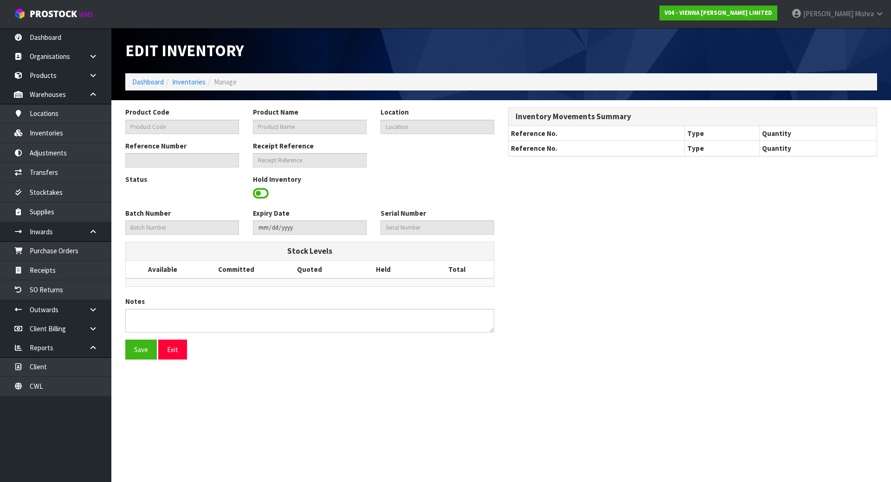
type input "K-AMA-8"
type input "KRONO AMALFI OAK 8MM (2.22M2)"
type input "05-14-2-A"
type input "V04-IRY0001020"
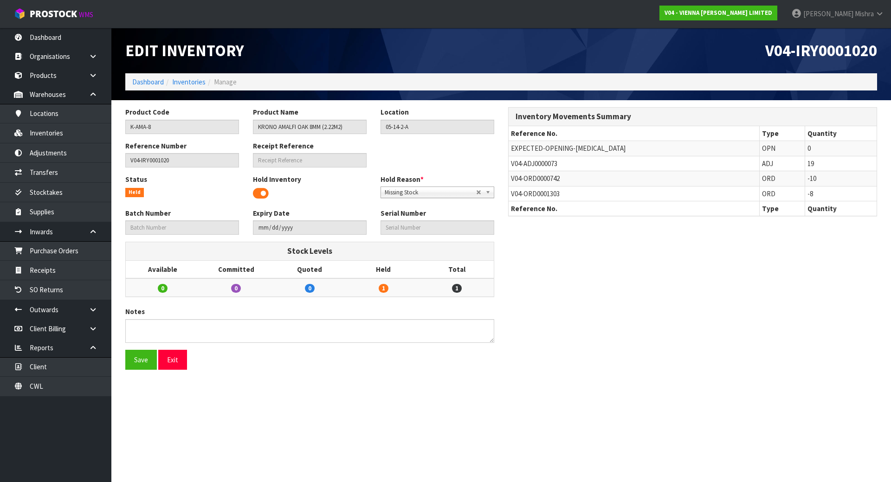
click at [539, 160] on span "V04-ADJ0000073" at bounding box center [534, 163] width 46 height 9
click at [540, 160] on span "V04-ADJ0000073" at bounding box center [534, 163] width 46 height 9
copy tr "V04-ADJ0000073"
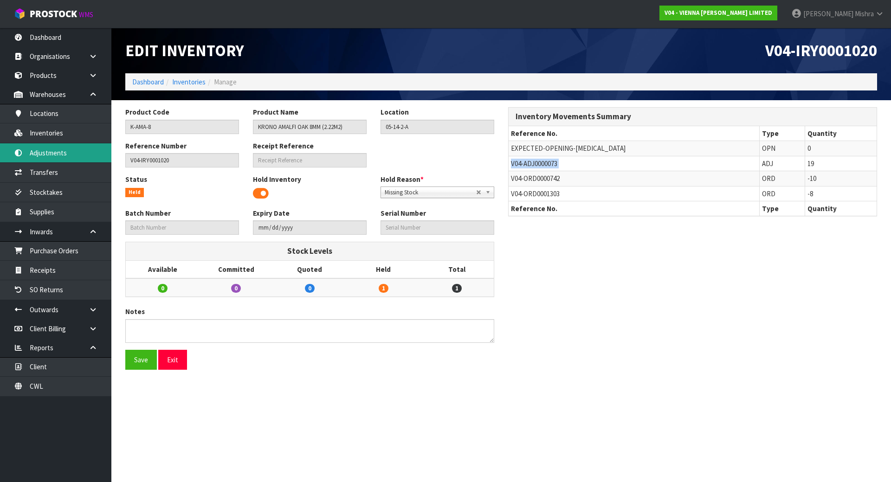
click at [65, 149] on link "Adjustments" at bounding box center [55, 152] width 111 height 19
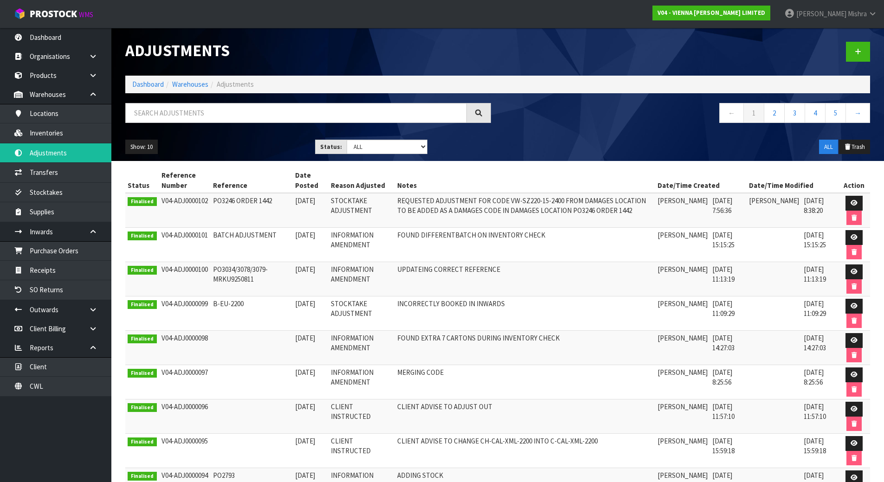
click at [233, 124] on div at bounding box center [307, 116] width 379 height 27
click at [229, 116] on input "text" at bounding box center [295, 113] width 341 height 20
paste input "V04-ADJ0000073"
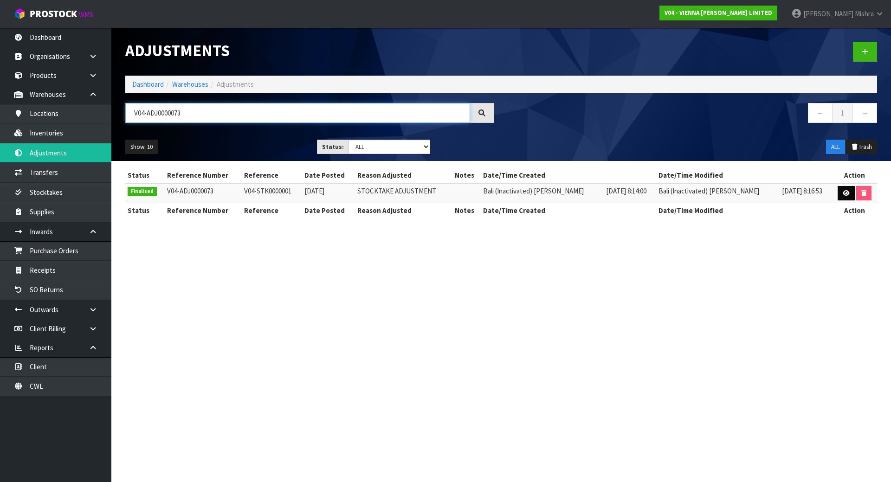
type input "V04-ADJ0000073"
click at [842, 196] on icon at bounding box center [845, 193] width 7 height 6
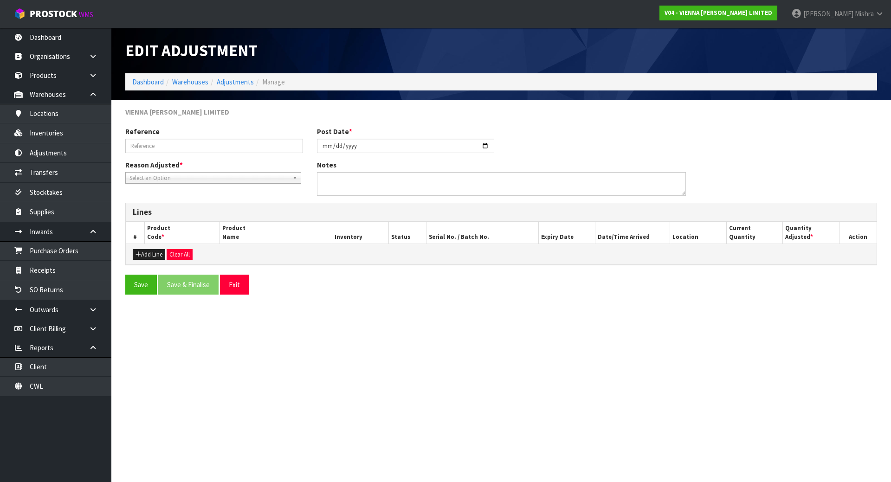
type input "V04-STK0000001"
type input "2023-09-13"
